Goal: Task Accomplishment & Management: Manage account settings

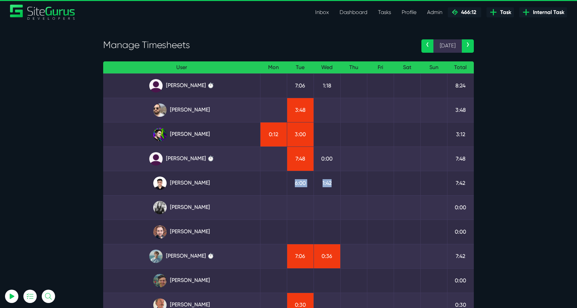
drag, startPoint x: 336, startPoint y: 184, endPoint x: 290, endPoint y: 184, distance: 45.8
click at [290, 184] on tr "Kevin Abelgas 6:00 1:42 7:42" at bounding box center [288, 183] width 371 height 24
click at [329, 187] on td "1:42" at bounding box center [327, 183] width 27 height 24
drag, startPoint x: 338, startPoint y: 183, endPoint x: 311, endPoint y: 183, distance: 27.7
click at [311, 183] on tr "Kevin Abelgas 6:00 1:42 7:42" at bounding box center [288, 183] width 371 height 24
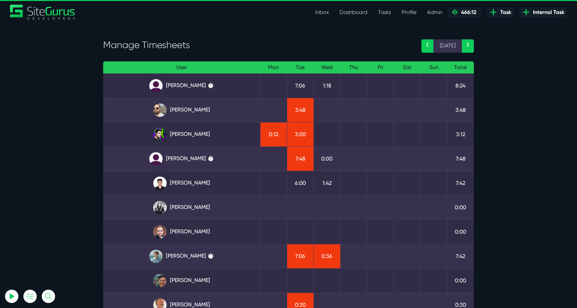
click at [346, 184] on td at bounding box center [353, 183] width 27 height 24
drag, startPoint x: 338, startPoint y: 186, endPoint x: 299, endPoint y: 186, distance: 39.1
click at [299, 186] on tr "Kevin Abelgas 6:00 1:42 7:42" at bounding box center [288, 183] width 371 height 24
click at [299, 186] on td "6:00" at bounding box center [300, 183] width 27 height 24
drag, startPoint x: 293, startPoint y: 186, endPoint x: 349, endPoint y: 186, distance: 56.1
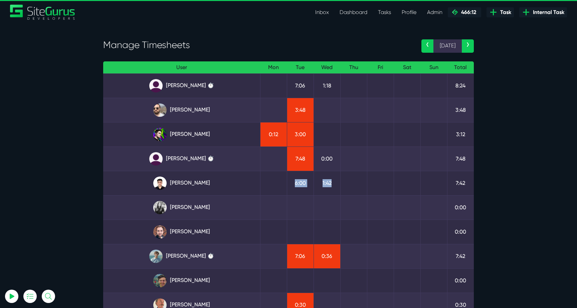
click at [349, 186] on tr "Kevin Abelgas 6:00 1:42 7:42" at bounding box center [288, 183] width 371 height 24
click at [349, 186] on td at bounding box center [353, 183] width 27 height 24
drag, startPoint x: 332, startPoint y: 158, endPoint x: 321, endPoint y: 158, distance: 11.4
click at [321, 158] on td "0:00" at bounding box center [327, 159] width 27 height 24
click at [327, 157] on td "0:00" at bounding box center [327, 159] width 27 height 24
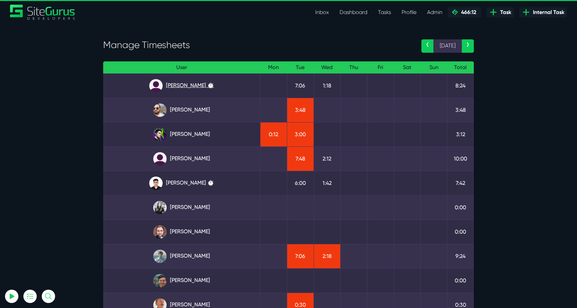
click at [193, 86] on link "Angel Dagondon ⏱️" at bounding box center [182, 85] width 146 height 13
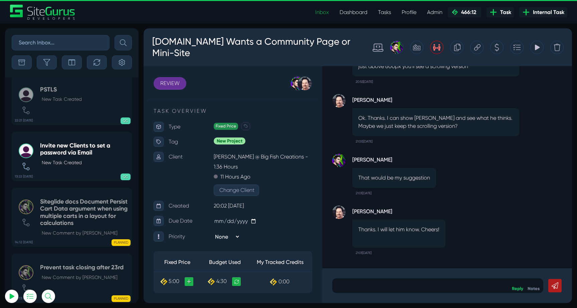
scroll to position [-26262, 0]
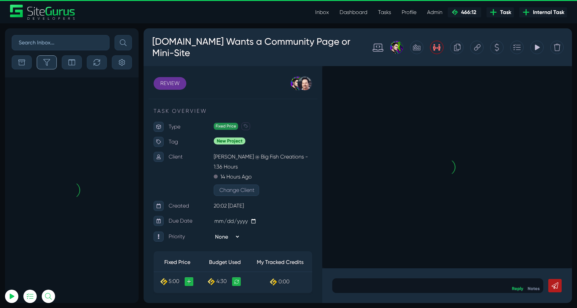
click at [50, 61] on icon "button" at bounding box center [46, 62] width 7 height 7
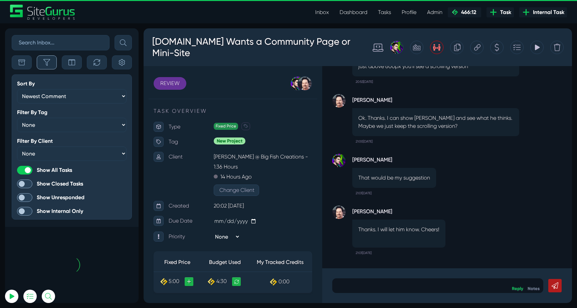
click at [49, 62] on icon "button" at bounding box center [46, 62] width 7 height 7
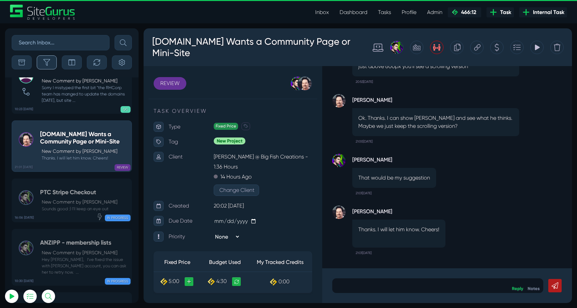
scroll to position [-26275, 0]
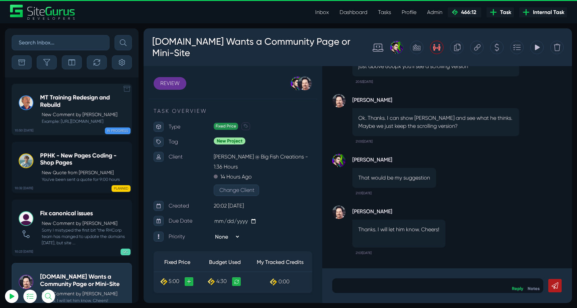
click at [71, 110] on div "MT Training Redesign and Rebuild New Comment by Robert Wakefield Example: https…" at bounding box center [84, 109] width 88 height 30
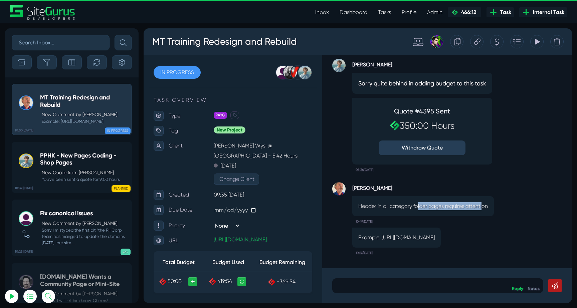
drag, startPoint x: 418, startPoint y: 198, endPoint x: 485, endPoint y: 198, distance: 66.8
click at [485, 202] on p "Header in all category folder pages requires attention" at bounding box center [424, 206] width 130 height 8
drag, startPoint x: 357, startPoint y: 198, endPoint x: 475, endPoint y: 205, distance: 118.5
click at [474, 204] on div "Header in all category folder pages requires attention" at bounding box center [424, 206] width 142 height 20
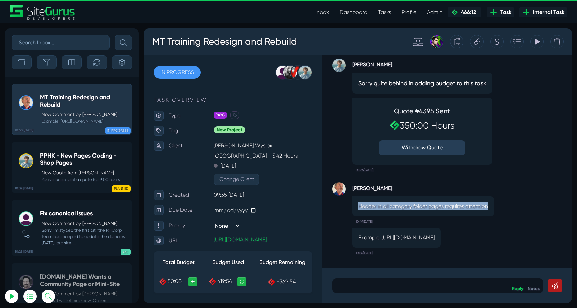
click at [475, 205] on div "Header in all category folder pages requires attention" at bounding box center [424, 206] width 142 height 20
drag, startPoint x: 413, startPoint y: 197, endPoint x: 472, endPoint y: 197, distance: 58.8
click at [472, 202] on p "Header in all category folder pages requires attention" at bounding box center [424, 206] width 130 height 8
drag, startPoint x: 403, startPoint y: 231, endPoint x: 500, endPoint y: 238, distance: 97.1
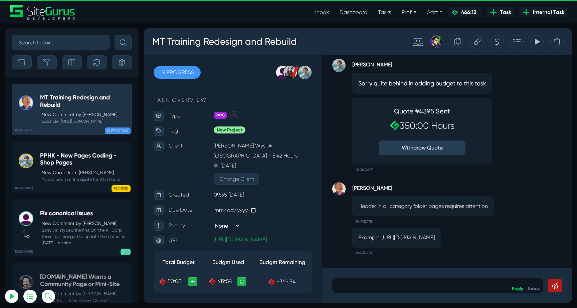
click at [435, 238] on p "Example: https://mt-training.uk-siteglide.com/catalogues/one-day-nvq/carpentry" at bounding box center [397, 238] width 77 height 8
copy p "https://mt-training.uk-siteglide.com/catalogues/one-day-nvq/carpentry"
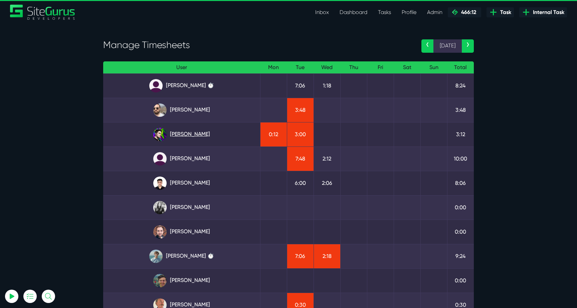
type input "luke@sitegurus.io"
click at [185, 135] on link "[PERSON_NAME]" at bounding box center [182, 134] width 146 height 13
